Goal: Communication & Community: Share content

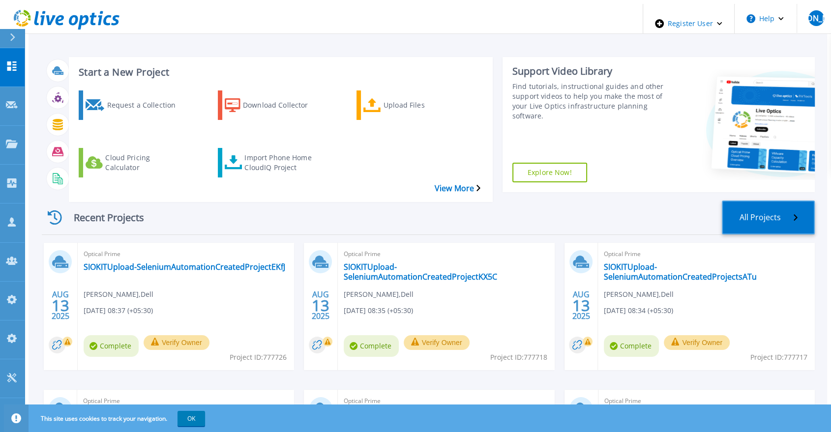
click at [762, 201] on link "All Projects" at bounding box center [768, 218] width 93 height 34
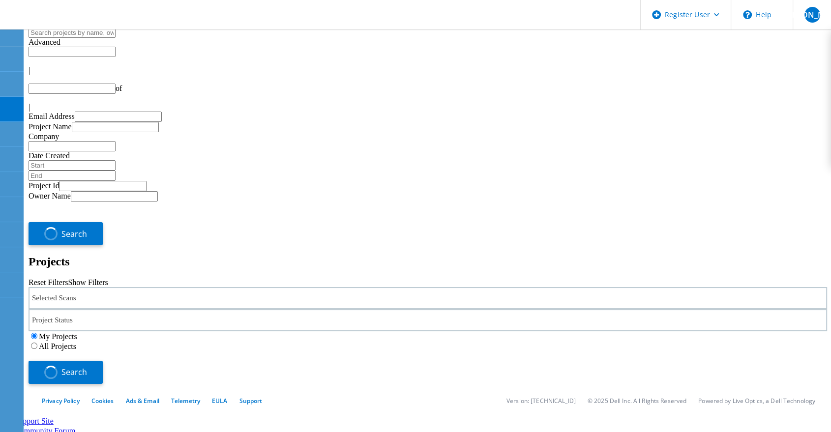
type input "1"
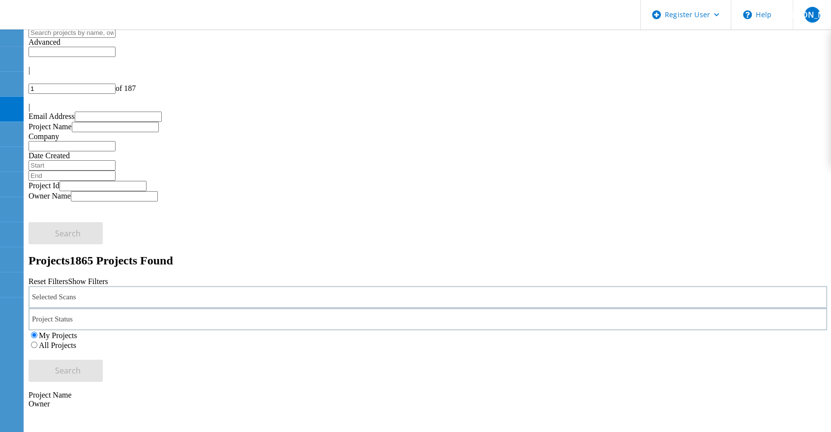
click at [76, 341] on label "All Projects" at bounding box center [57, 345] width 37 height 8
click at [37, 342] on input "All Projects" at bounding box center [34, 345] width 6 height 6
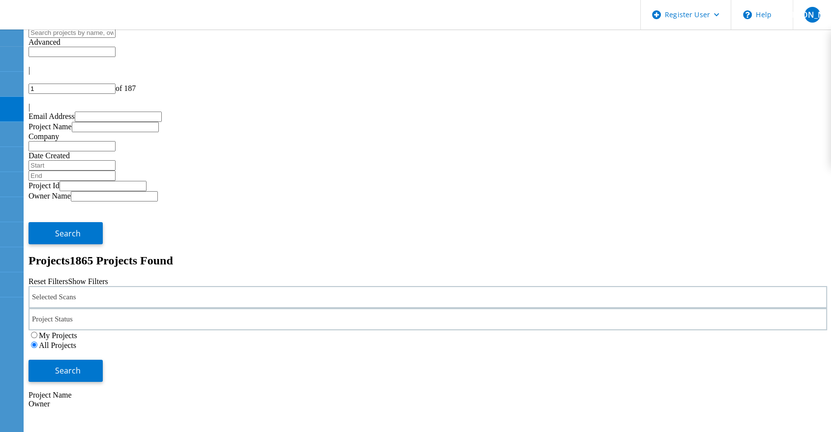
click at [116, 38] on input "text" at bounding box center [72, 33] width 87 height 10
type input "608945"
click at [103, 360] on button "Search" at bounding box center [66, 371] width 74 height 22
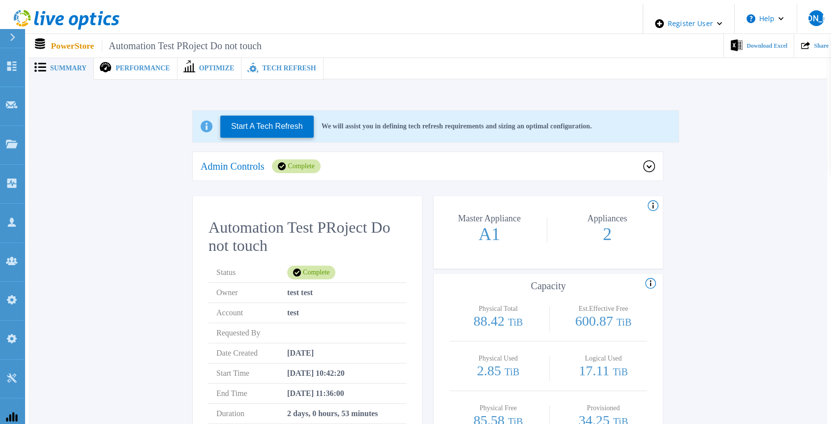
click at [266, 58] on div "Tech Refresh" at bounding box center [282, 68] width 82 height 23
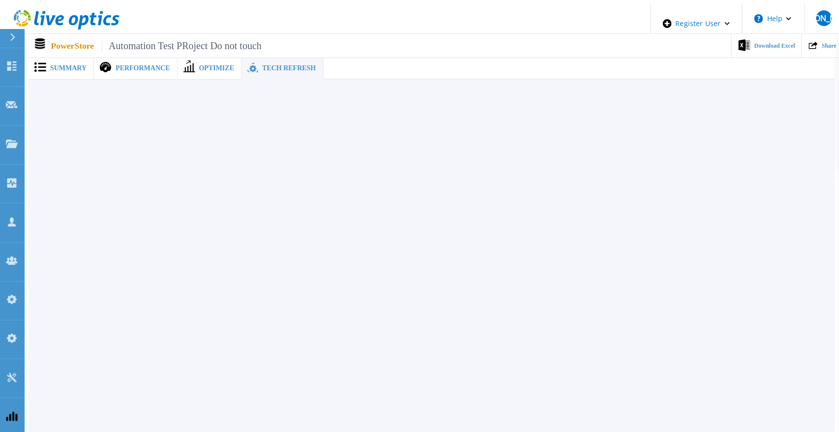
click at [64, 67] on span "Summary" at bounding box center [68, 68] width 36 height 7
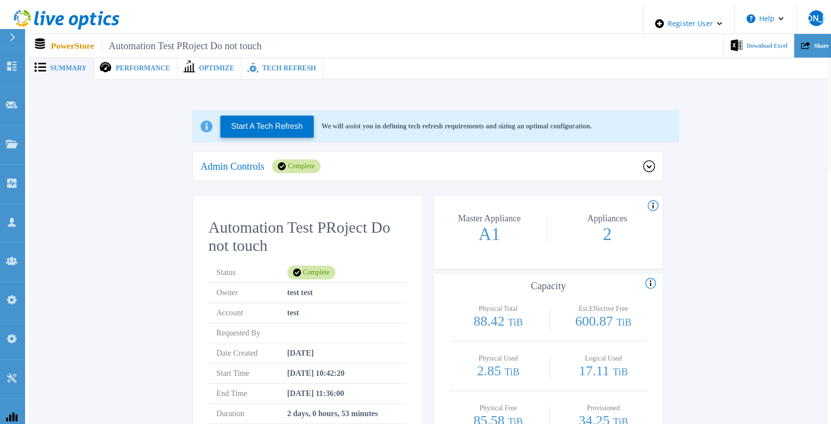
click at [808, 42] on div "Share" at bounding box center [814, 46] width 41 height 24
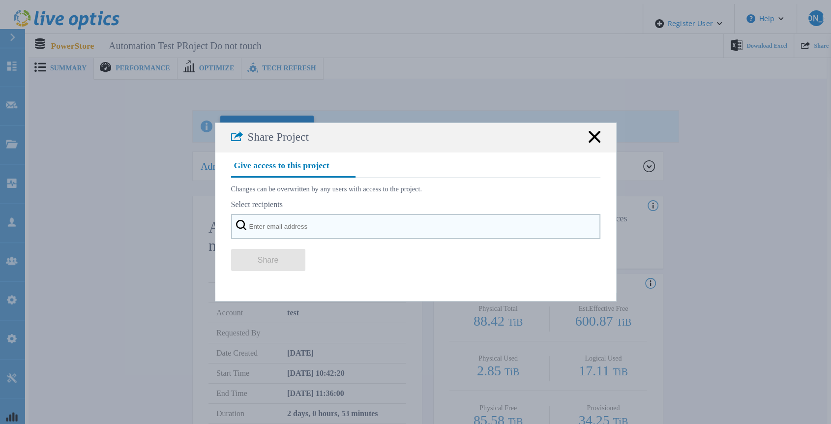
click at [362, 234] on input "text" at bounding box center [415, 226] width 369 height 25
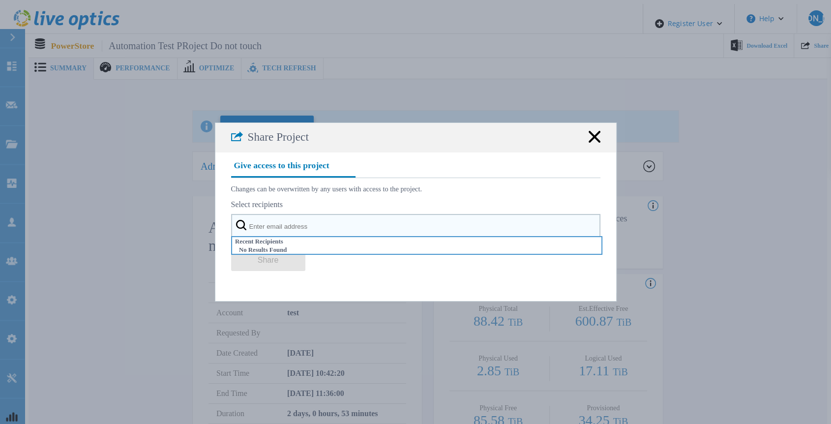
paste input "[EMAIL_ADDRESS][DOMAIN_NAME]"
type input "[EMAIL_ADDRESS][DOMAIN_NAME]"
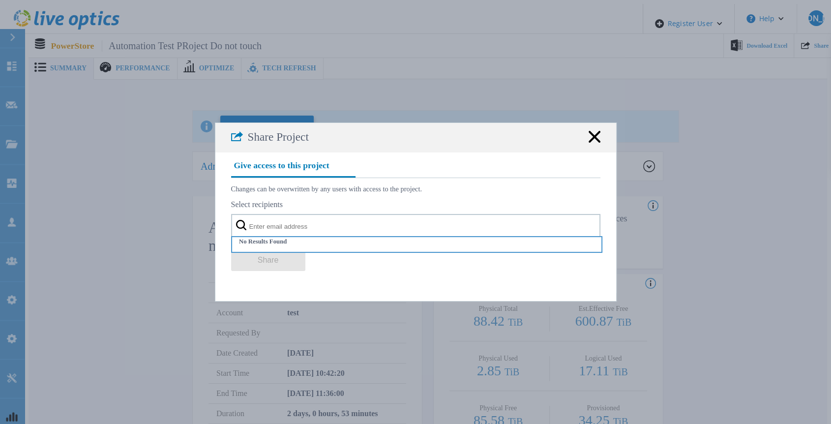
drag, startPoint x: 709, startPoint y: 116, endPoint x: 706, endPoint y: 121, distance: 6.2
click at [709, 116] on div "Share Project Give access to this project Changes can be overwritten by any use…" at bounding box center [415, 212] width 831 height 424
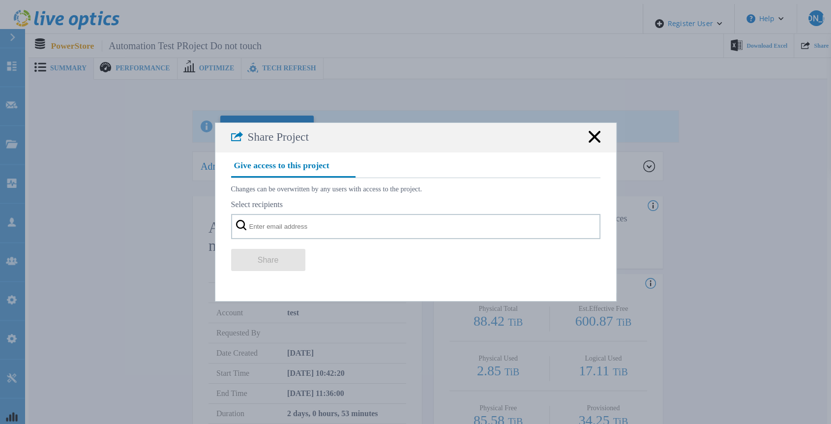
click at [593, 143] on rect at bounding box center [594, 136] width 13 height 13
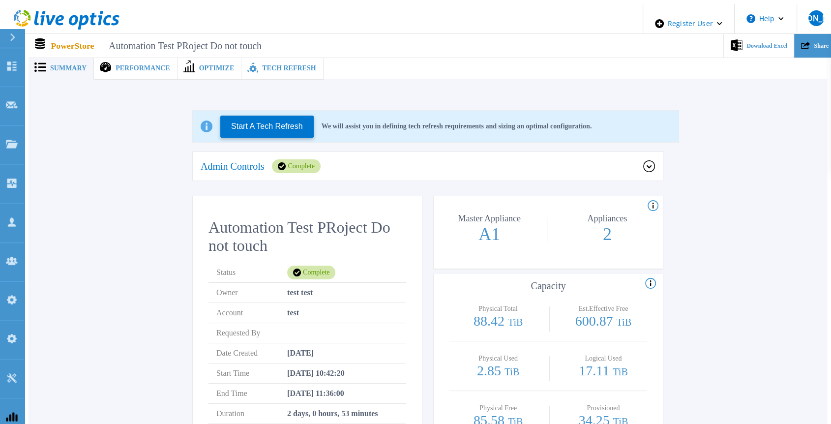
click at [808, 46] on div "Share" at bounding box center [814, 46] width 41 height 24
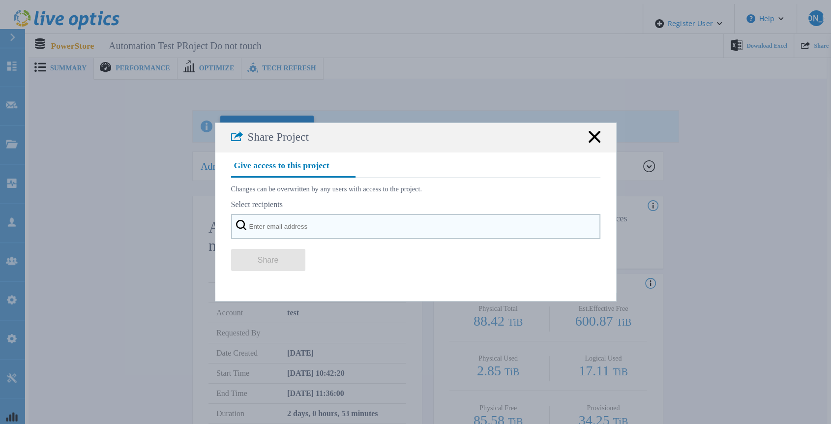
click at [420, 225] on input "text" at bounding box center [415, 226] width 369 height 25
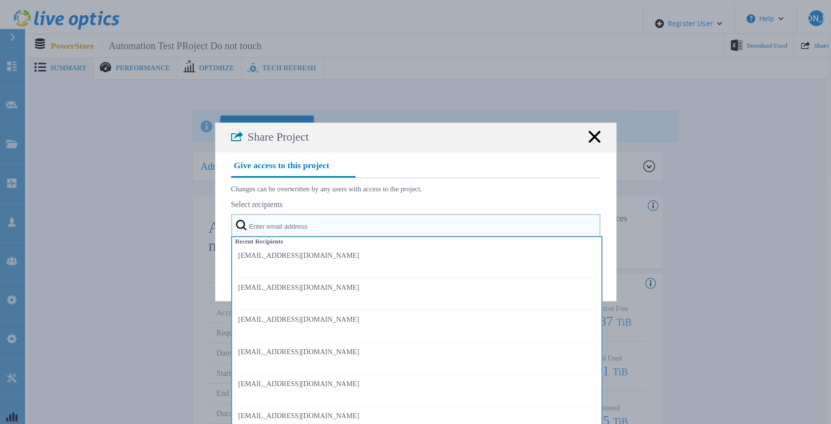
paste input "[EMAIL_ADDRESS][DOMAIN_NAME]"
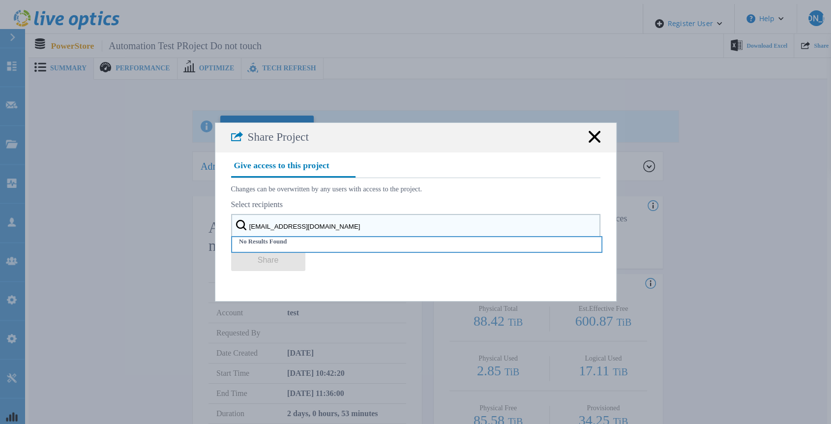
type input "[EMAIL_ADDRESS][DOMAIN_NAME]"
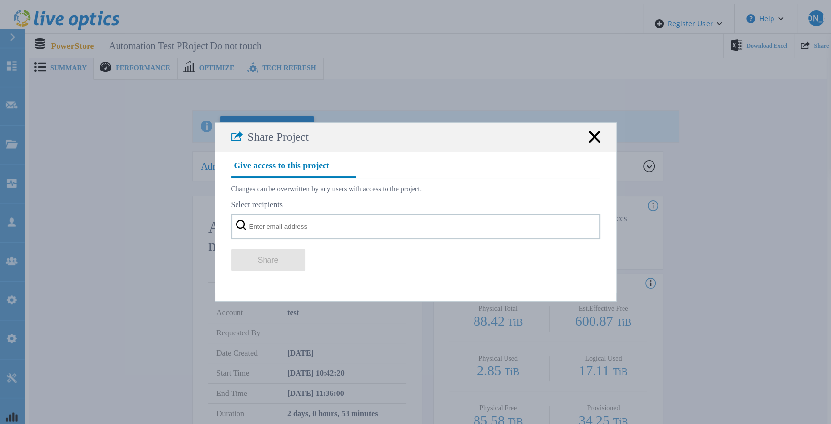
click at [709, 133] on div "Share Project Give access to this project Changes can be overwritten by any use…" at bounding box center [415, 212] width 831 height 424
click at [589, 140] on rect at bounding box center [594, 136] width 13 height 13
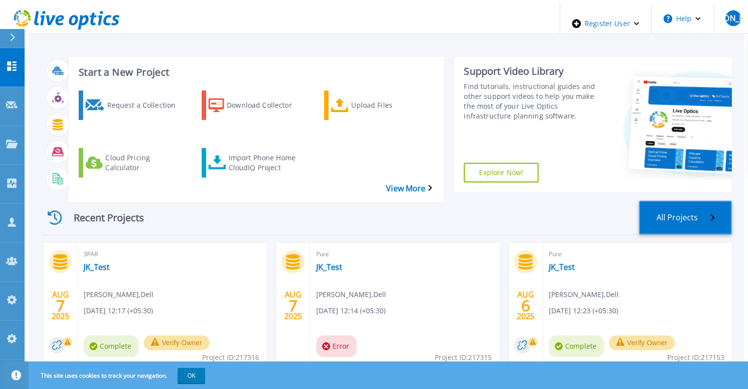
drag, startPoint x: 690, startPoint y: 198, endPoint x: 690, endPoint y: 203, distance: 5.4
click at [690, 201] on link "All Projects" at bounding box center [685, 218] width 93 height 34
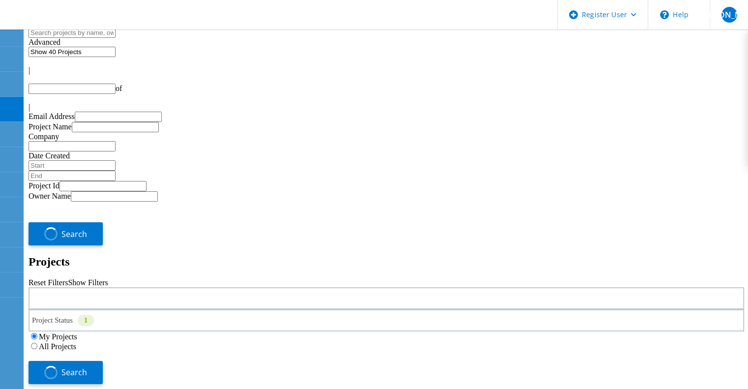
type input "1"
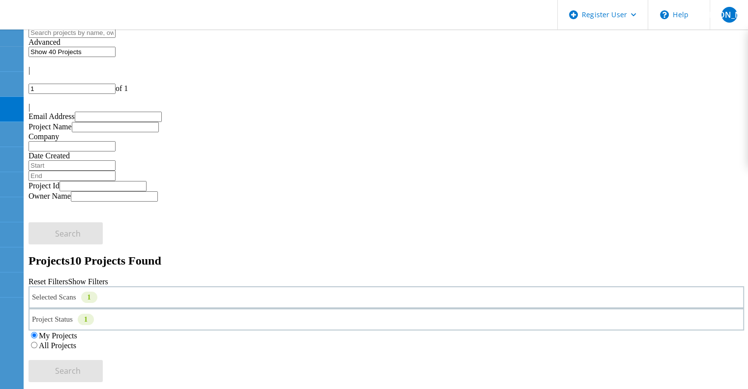
click at [76, 341] on label "All Projects" at bounding box center [57, 345] width 37 height 8
click at [37, 342] on input "All Projects" at bounding box center [34, 345] width 6 height 6
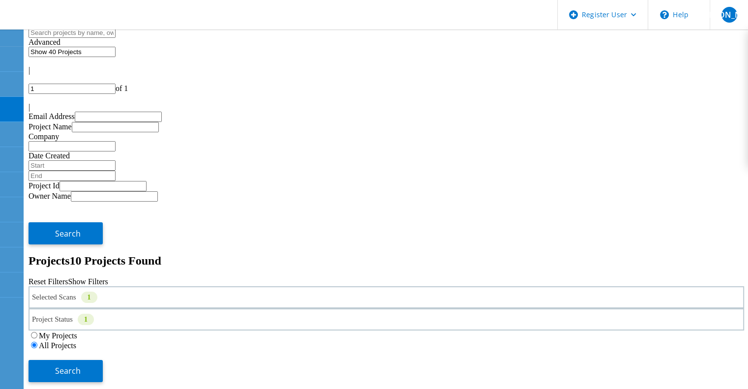
click at [209, 286] on div "Selected Scans 1" at bounding box center [386, 297] width 715 height 22
click at [68, 277] on link "Reset Filters" at bounding box center [48, 281] width 39 height 8
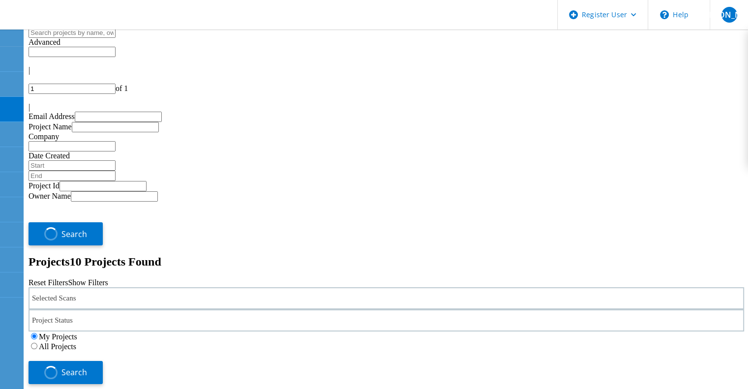
click at [76, 342] on label "All Projects" at bounding box center [57, 346] width 37 height 8
click at [37, 343] on input "All Projects" at bounding box center [34, 346] width 6 height 6
click at [187, 286] on div "Selected Scans" at bounding box center [386, 297] width 715 height 22
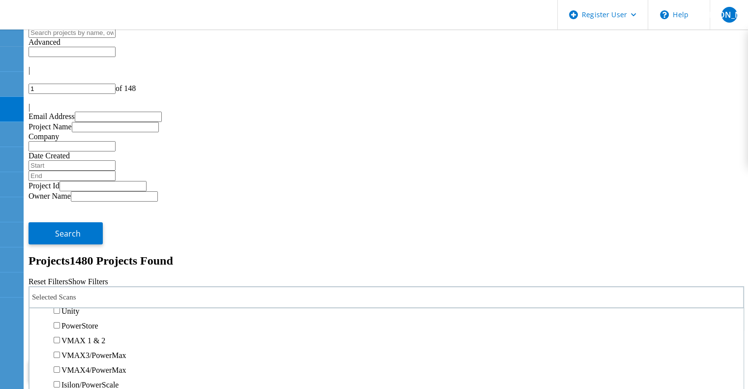
scroll to position [197, 0]
click at [125, 326] on div "PowerStore" at bounding box center [386, 333] width 704 height 15
click at [98, 329] on label "PowerStore" at bounding box center [79, 333] width 37 height 8
click at [60, 330] on input "PowerStore" at bounding box center [57, 333] width 6 height 6
click at [103, 360] on button "Search" at bounding box center [66, 371] width 74 height 22
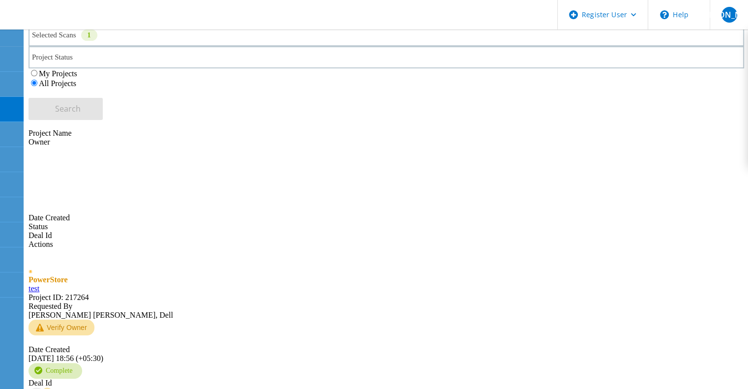
scroll to position [344, 0]
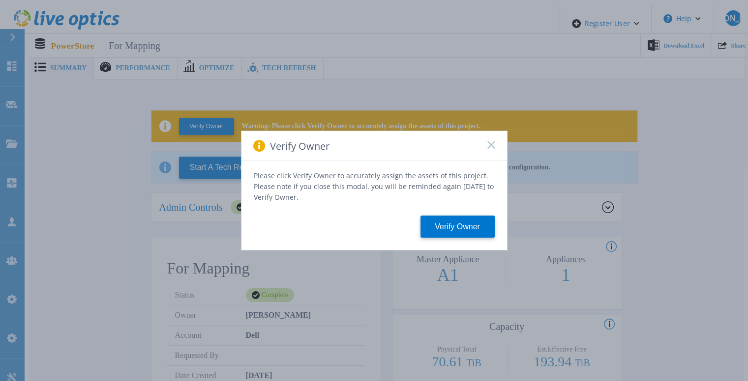
click at [491, 149] on icon at bounding box center [491, 145] width 8 height 8
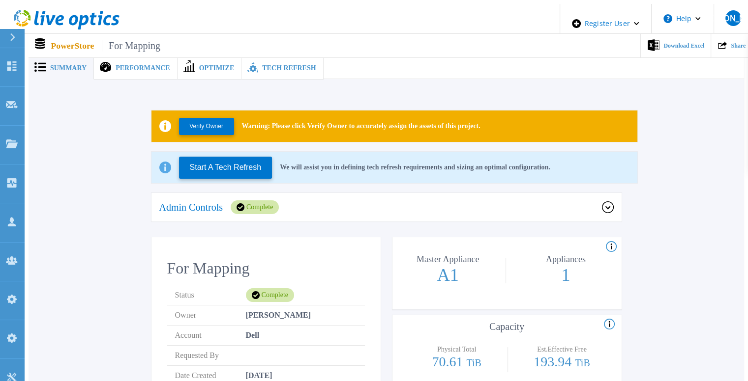
click at [280, 65] on span "Tech Refresh" at bounding box center [289, 68] width 54 height 7
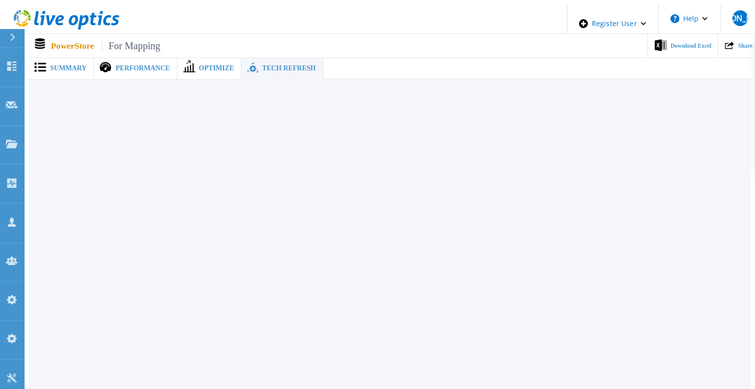
click at [65, 67] on span "Summary" at bounding box center [68, 68] width 36 height 7
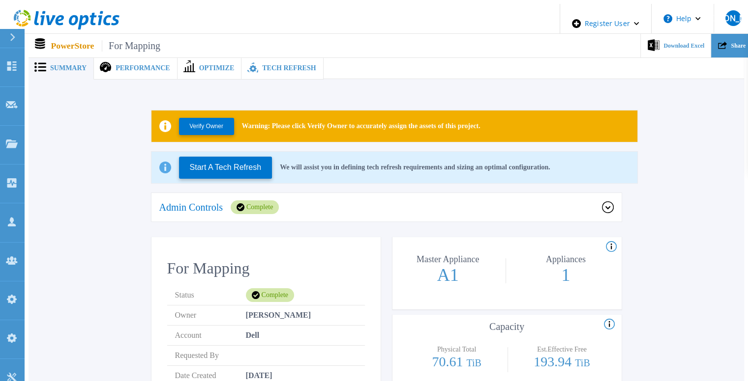
click at [730, 46] on div "Share" at bounding box center [731, 46] width 41 height 24
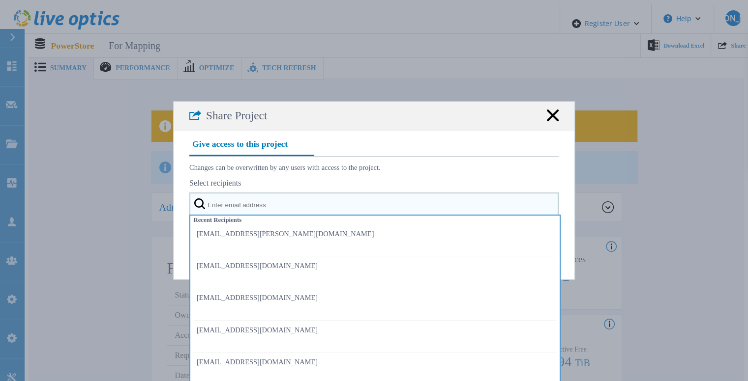
click at [237, 212] on input "text" at bounding box center [373, 205] width 369 height 25
paste input "[EMAIL_ADDRESS][DOMAIN_NAME]"
type input "[EMAIL_ADDRESS][DOMAIN_NAME]"
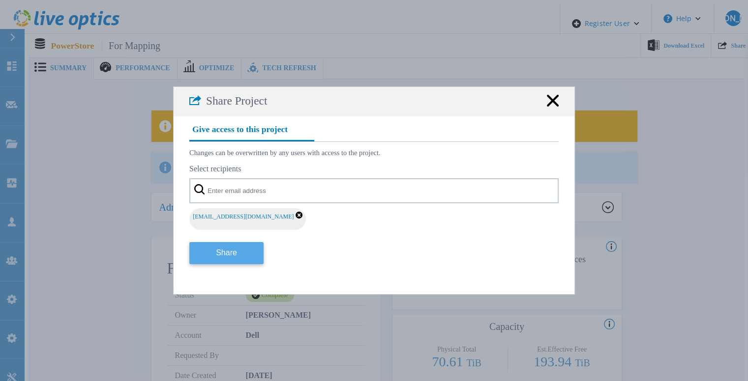
click at [229, 252] on button "Share" at bounding box center [226, 253] width 74 height 22
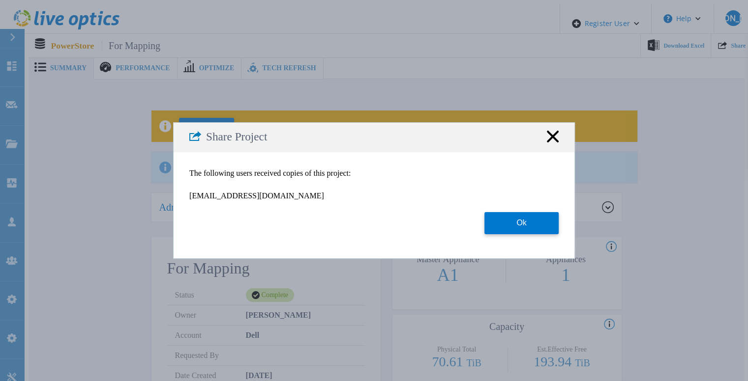
click at [553, 140] on icon at bounding box center [553, 137] width 12 height 12
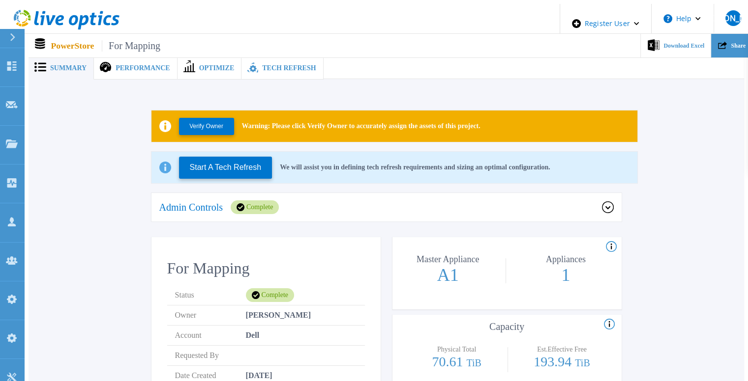
click at [719, 43] on icon at bounding box center [722, 45] width 9 height 9
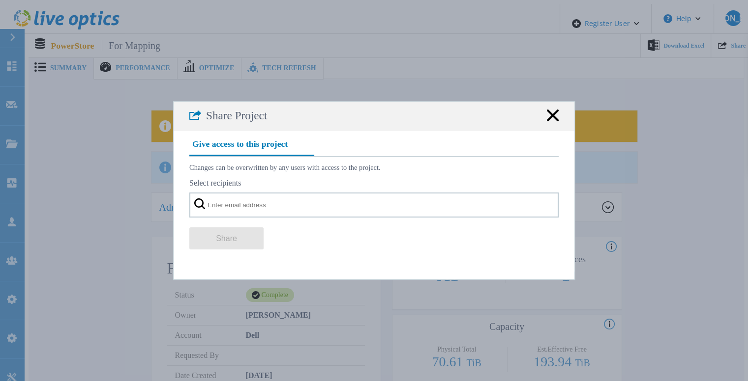
click at [553, 122] on rect at bounding box center [552, 115] width 13 height 13
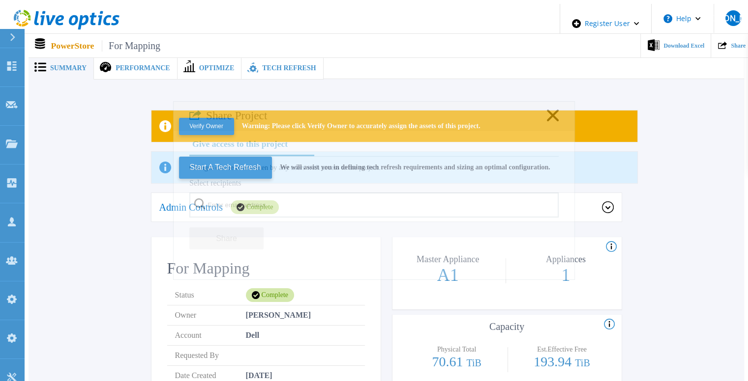
click at [725, 19] on div "[PERSON_NAME]" at bounding box center [733, 18] width 16 height 16
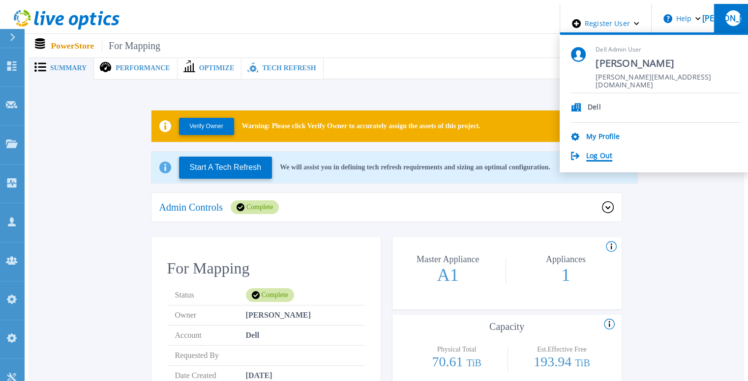
click at [612, 155] on link "Log Out" at bounding box center [599, 156] width 26 height 9
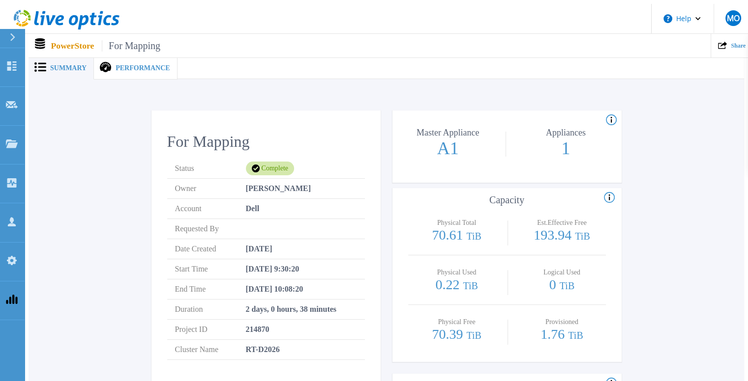
click at [121, 69] on div "Performance" at bounding box center [135, 68] width 83 height 23
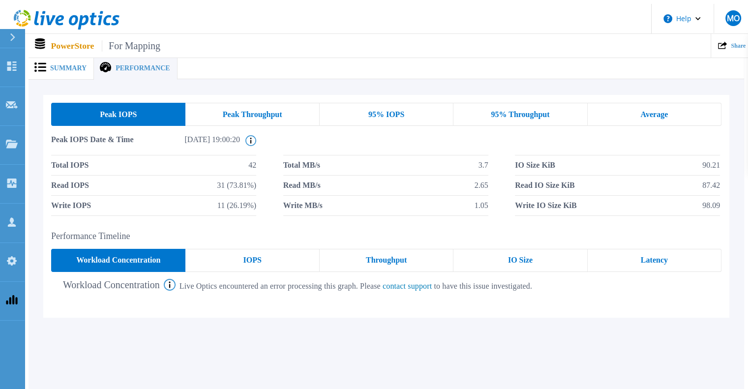
click at [72, 65] on span "Summary" at bounding box center [68, 68] width 36 height 7
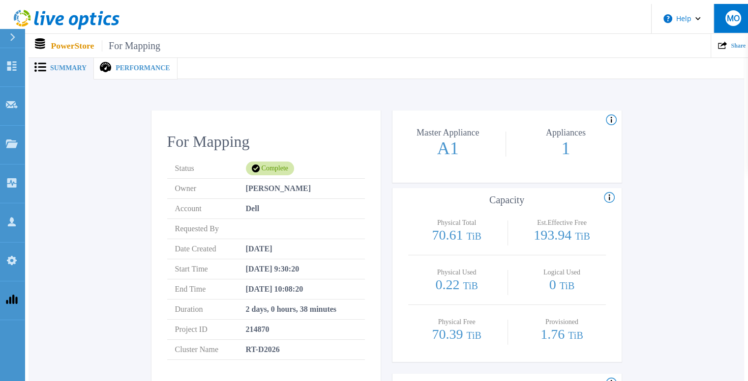
click at [720, 19] on button "MO" at bounding box center [732, 18] width 38 height 29
